Goal: Information Seeking & Learning: Learn about a topic

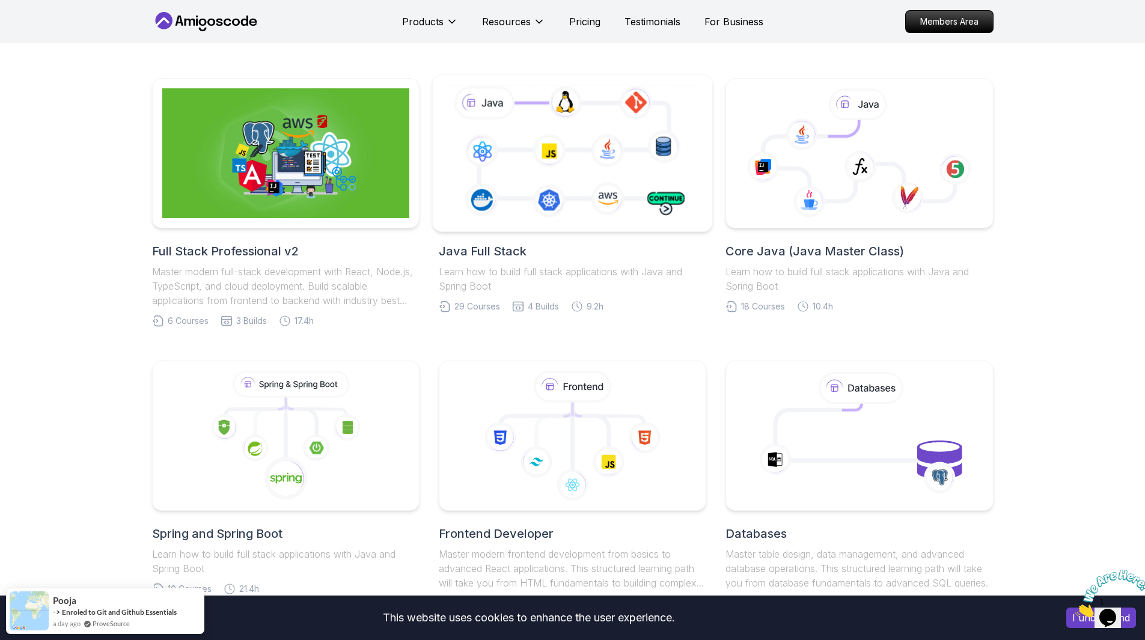
scroll to position [251, 0]
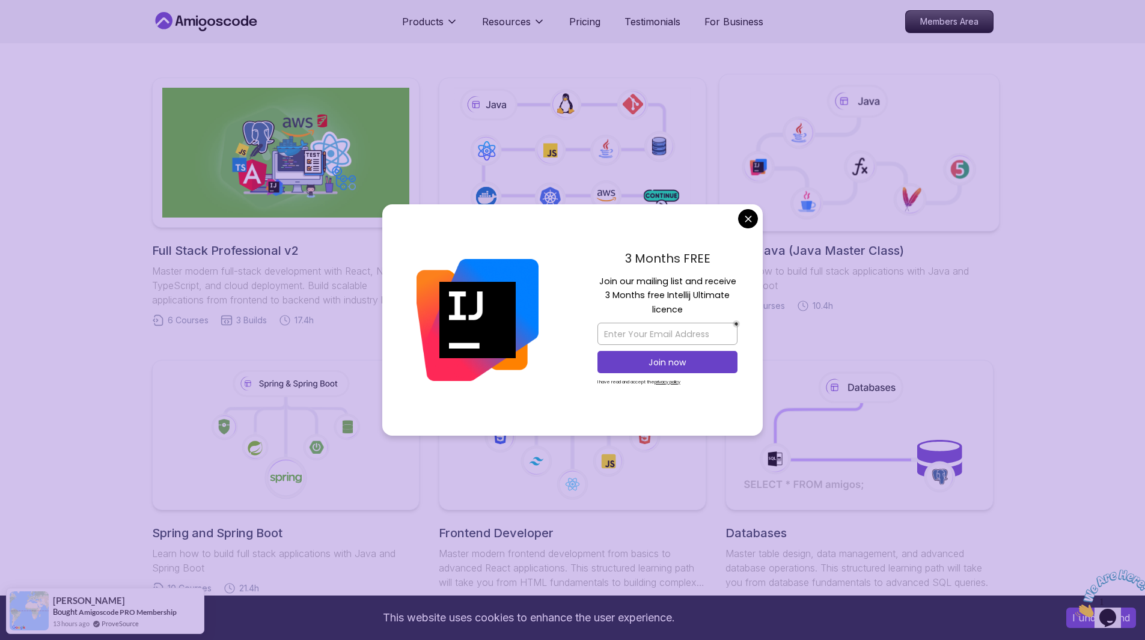
click at [750, 226] on body "This website uses cookies to enhance the user experience. I understand Products…" at bounding box center [572, 642] width 1145 height 1786
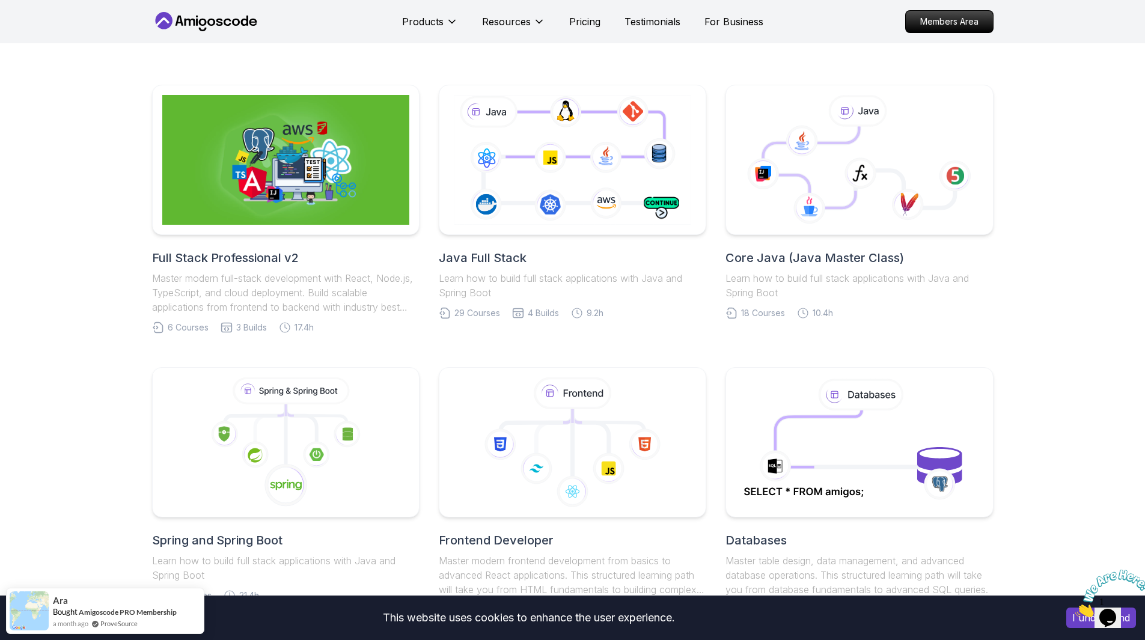
scroll to position [245, 0]
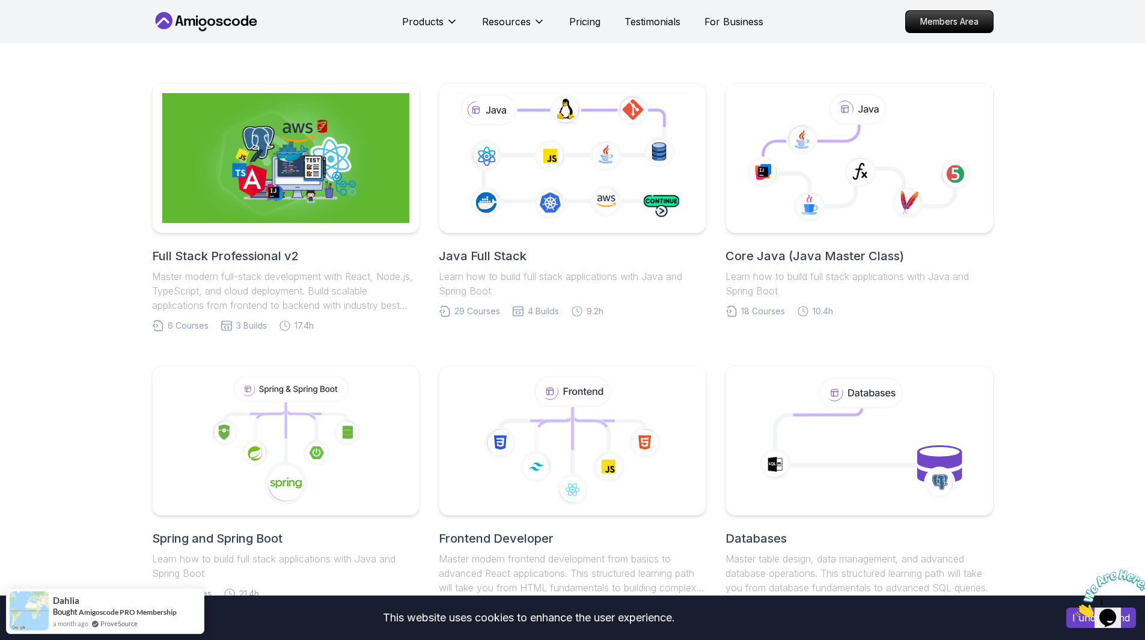
click at [486, 257] on h2 "Java Full Stack" at bounding box center [573, 256] width 268 height 17
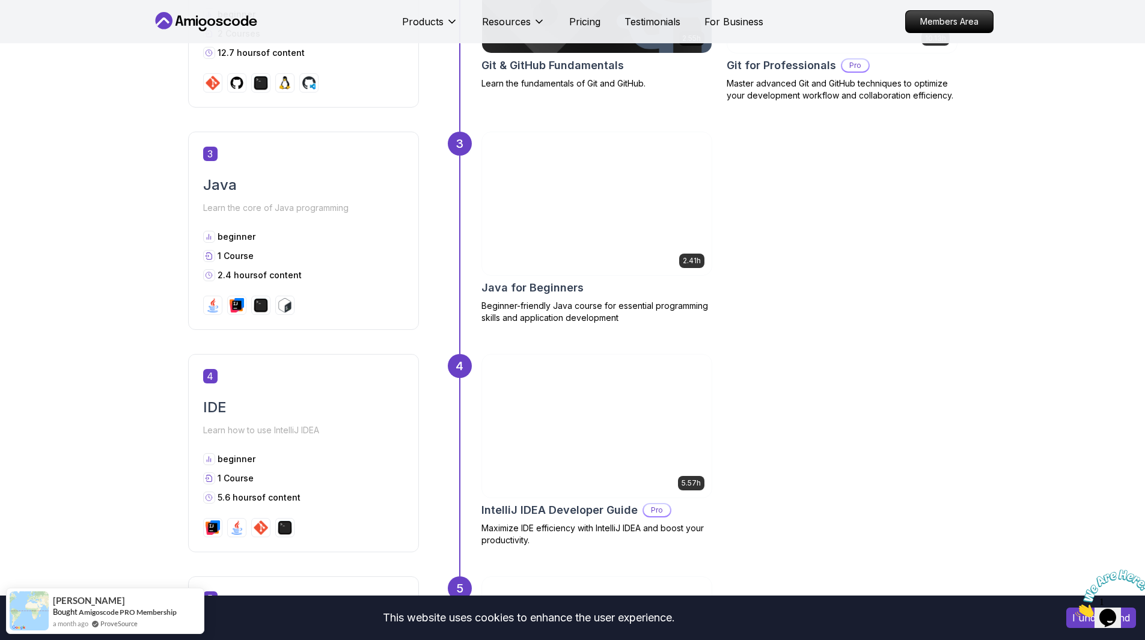
scroll to position [1136, 0]
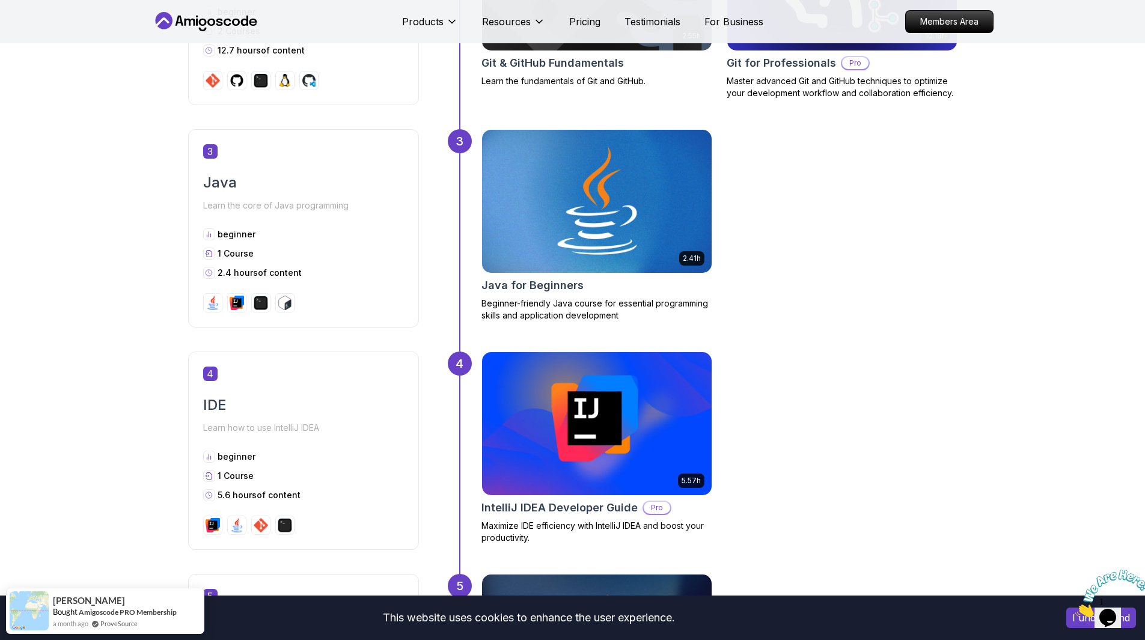
click at [644, 236] on img at bounding box center [596, 201] width 241 height 150
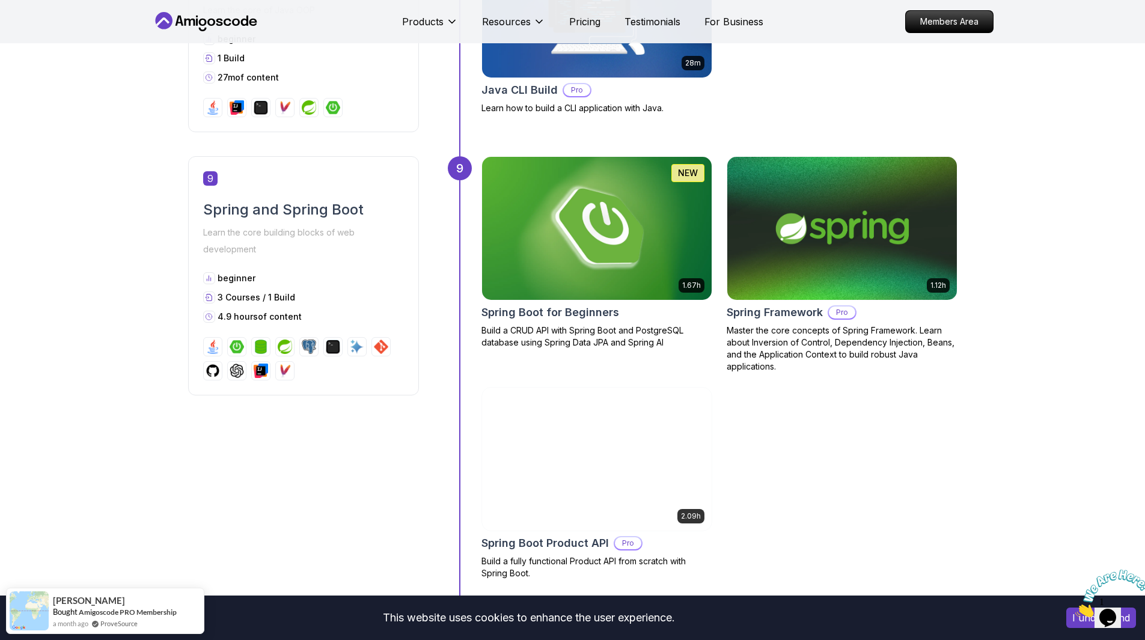
scroll to position [2400, 0]
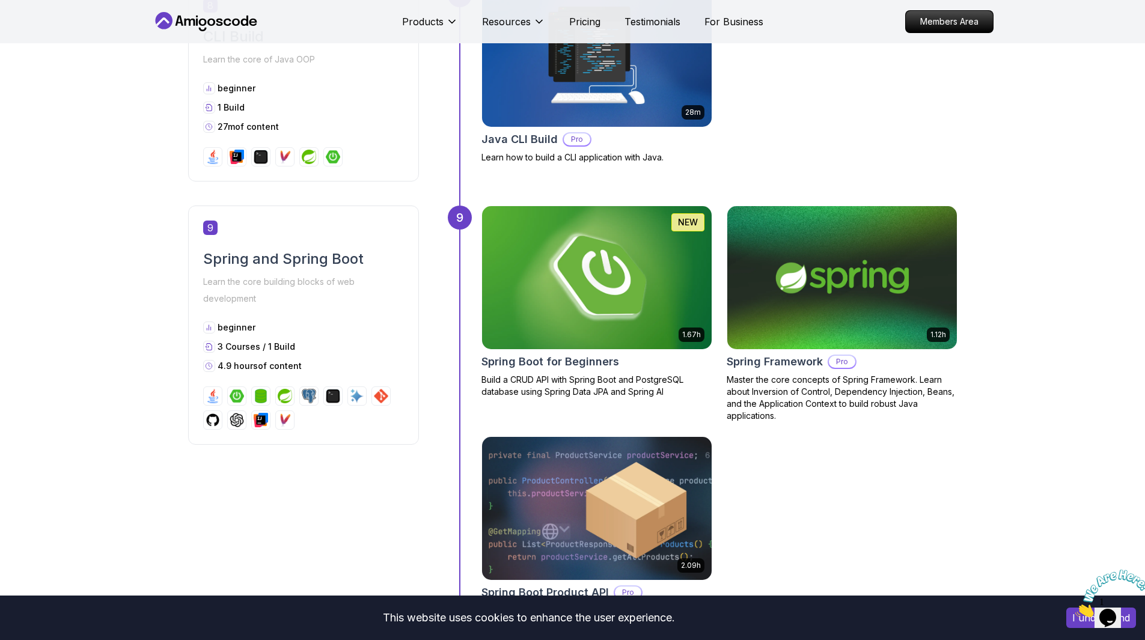
click at [652, 306] on img at bounding box center [596, 278] width 241 height 150
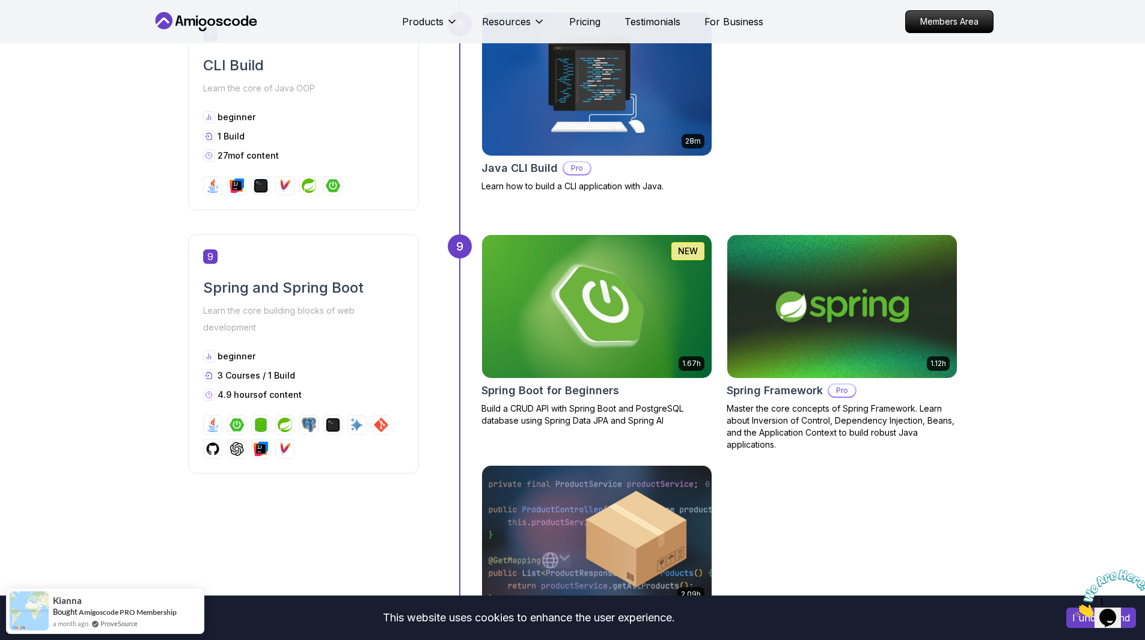
scroll to position [2400, 0]
